Goal: Task Accomplishment & Management: Manage account settings

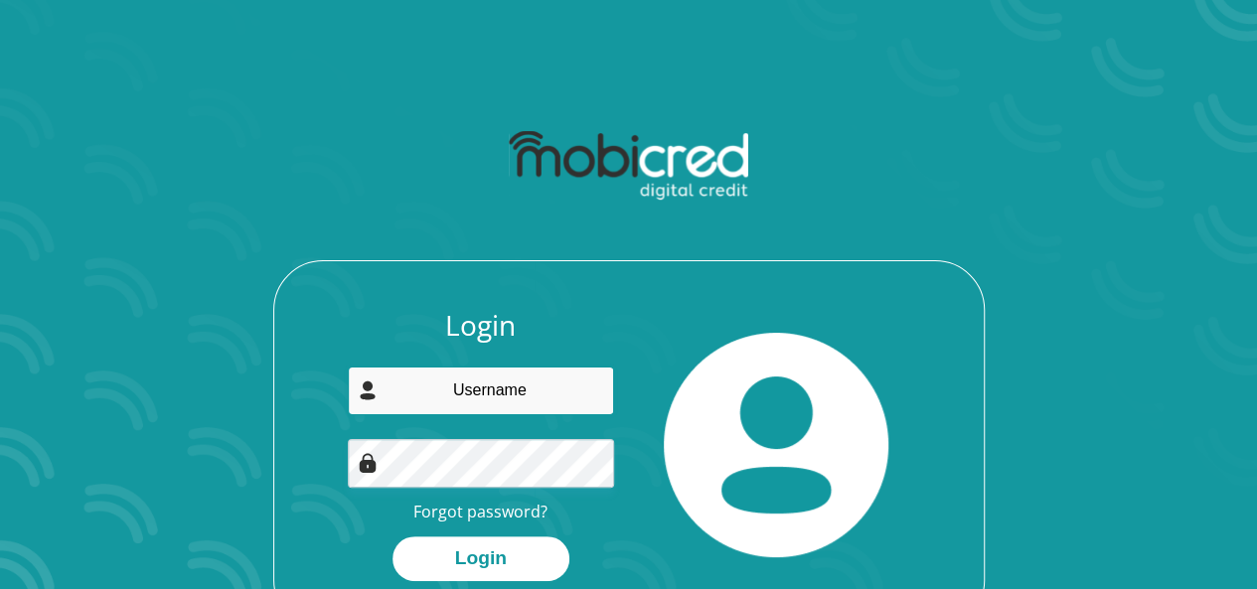
click at [503, 381] on input "email" at bounding box center [481, 391] width 266 height 49
type input "[EMAIL_ADDRESS][DOMAIN_NAME]"
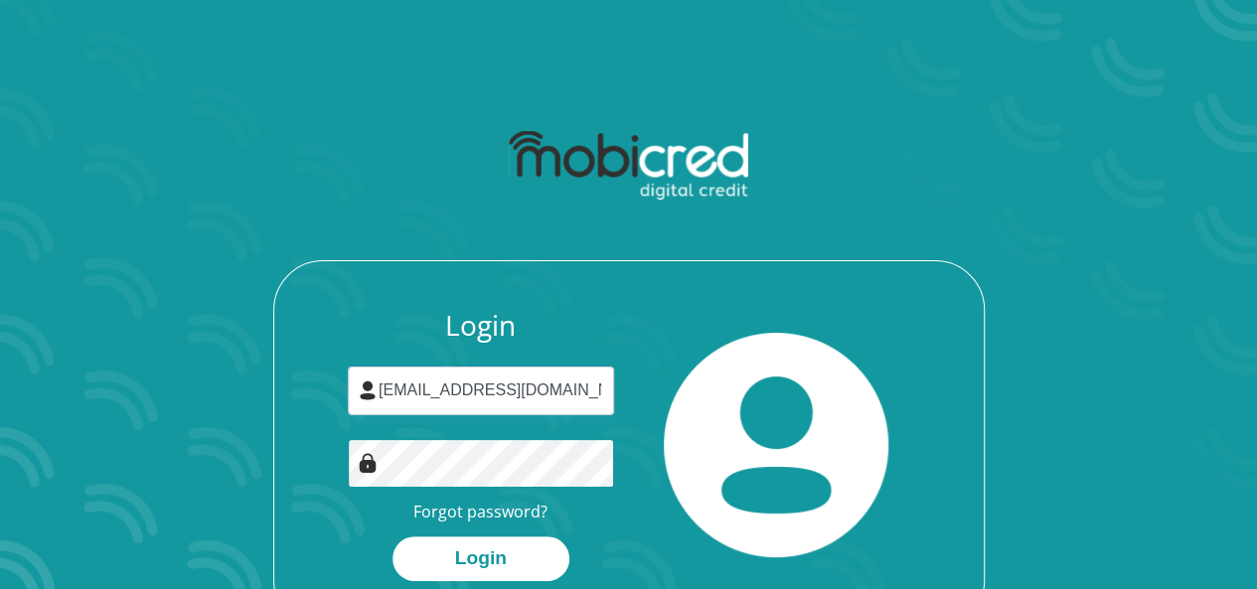
click at [392, 536] on button "Login" at bounding box center [480, 558] width 177 height 45
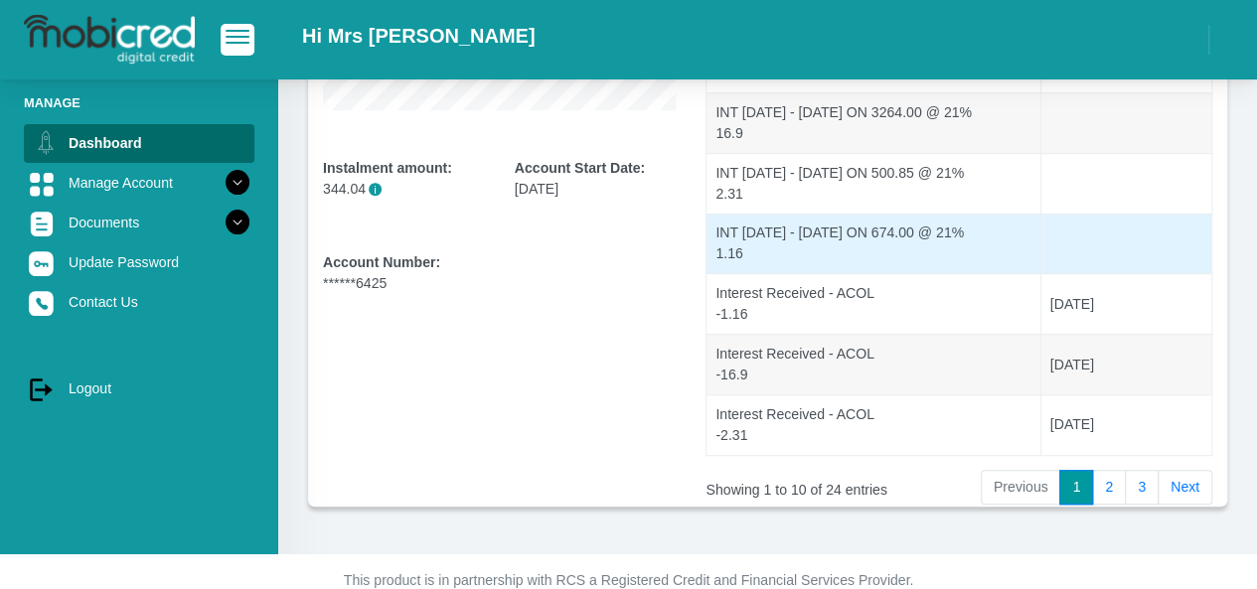
scroll to position [524, 0]
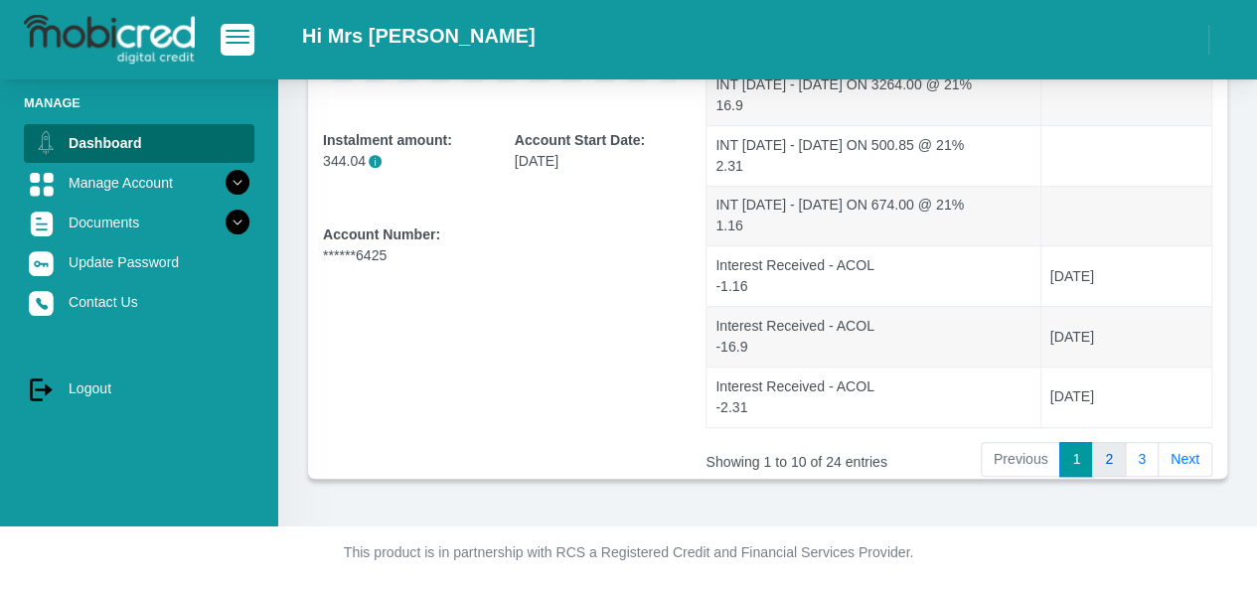
click at [1115, 455] on link "2" at bounding box center [1109, 460] width 34 height 36
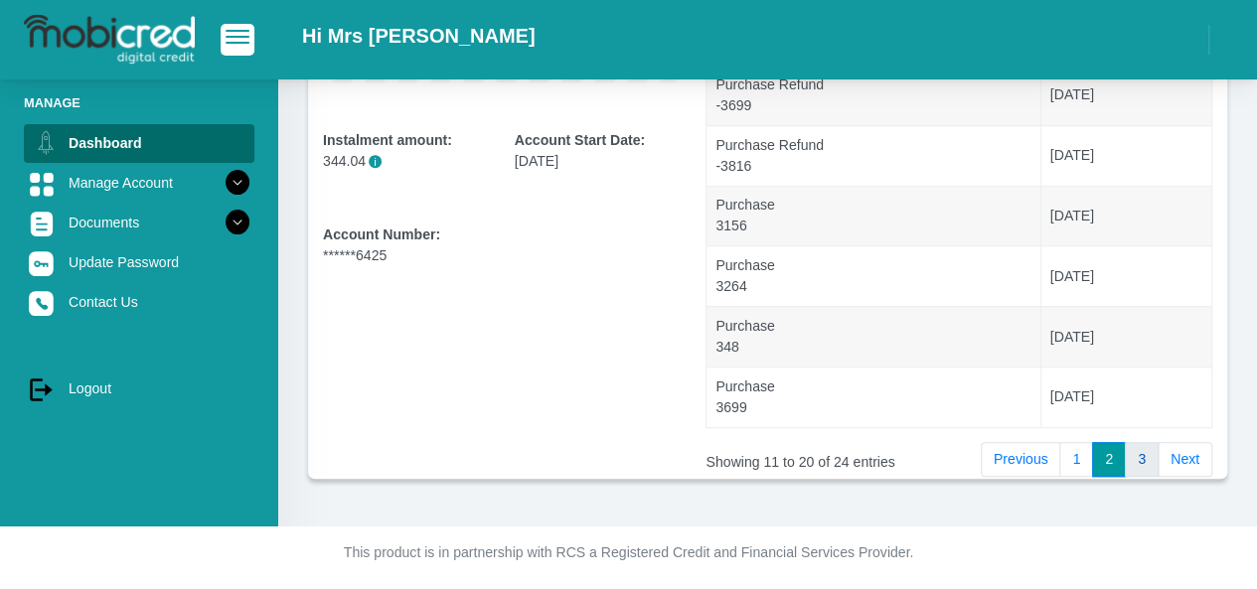
click at [1134, 452] on link "3" at bounding box center [1141, 460] width 34 height 36
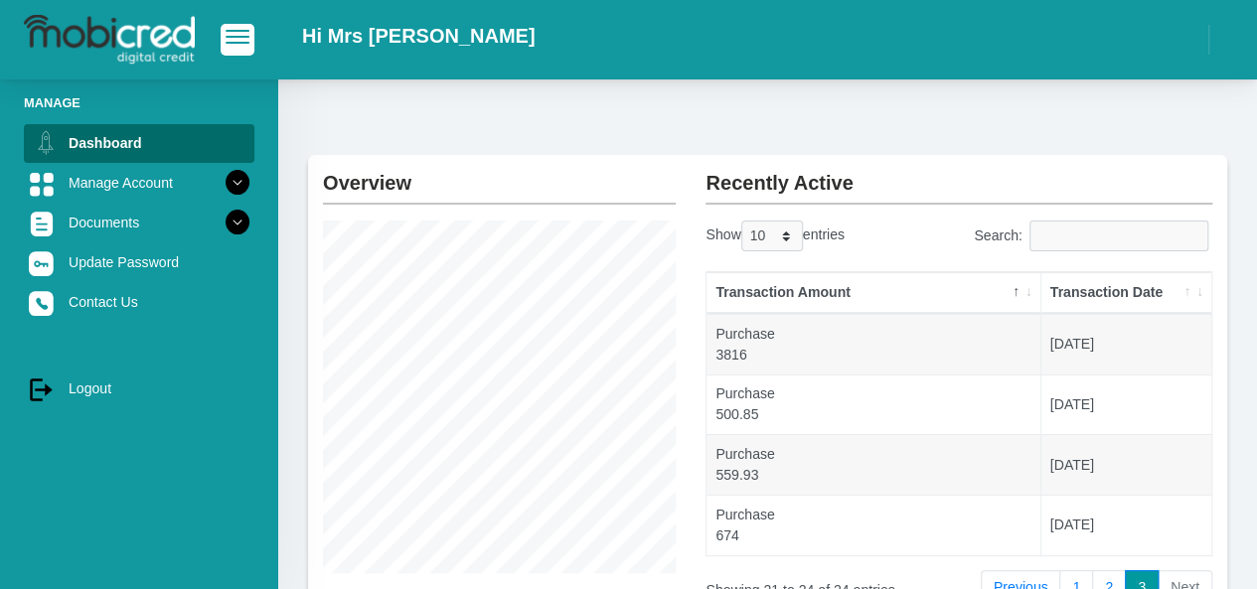
scroll to position [0, 0]
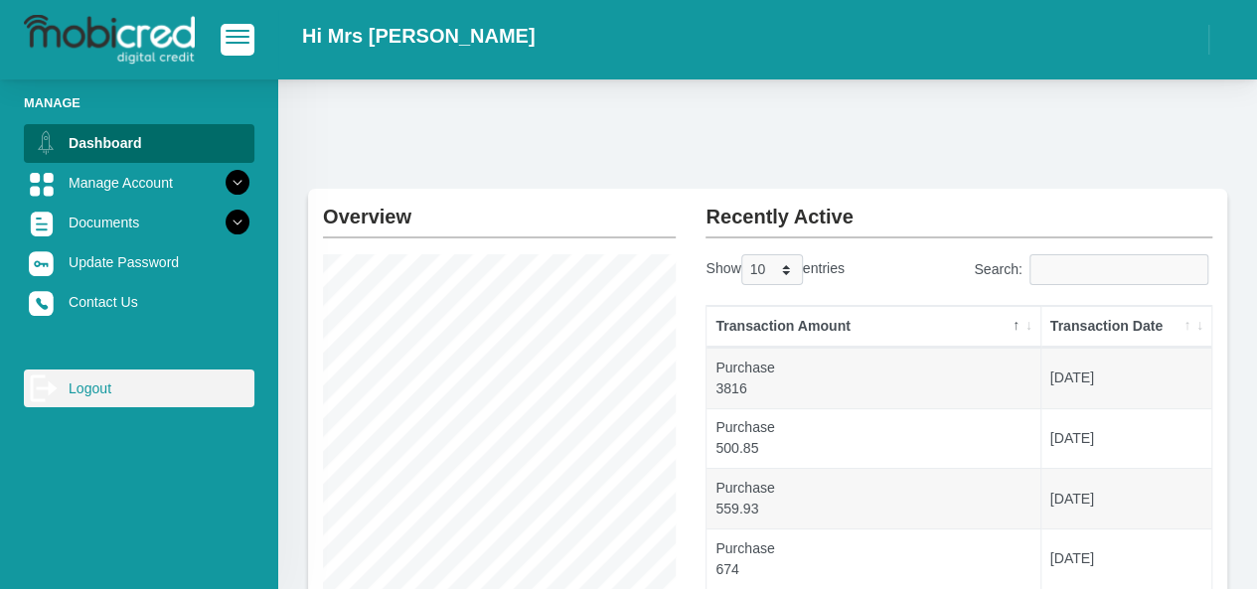
click at [58, 386] on icon "log out" at bounding box center [44, 388] width 30 height 30
